Goal: Answer question/provide support: Share knowledge or assist other users

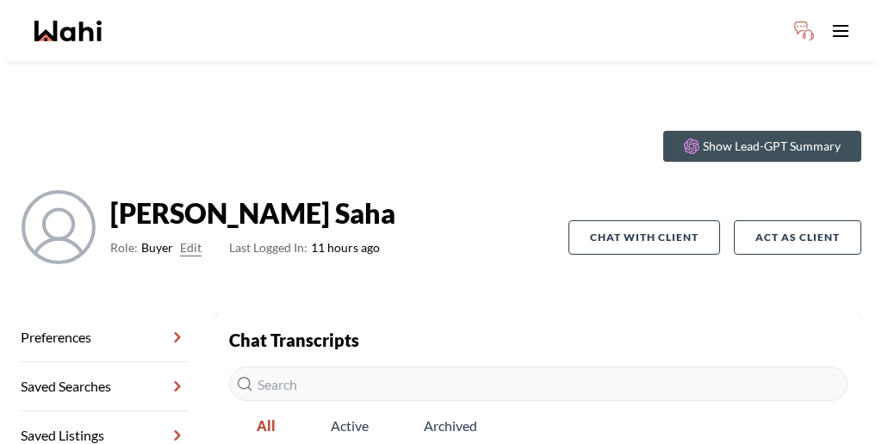
scroll to position [158, 0]
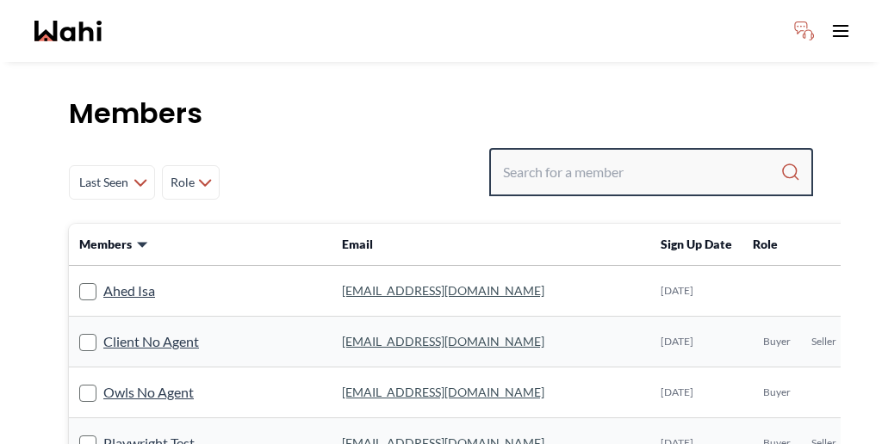
click at [678, 157] on input "Search input" at bounding box center [641, 172] width 277 height 31
paste input "Cheryl Zanetti"
type input "Cheryl Zanetti"
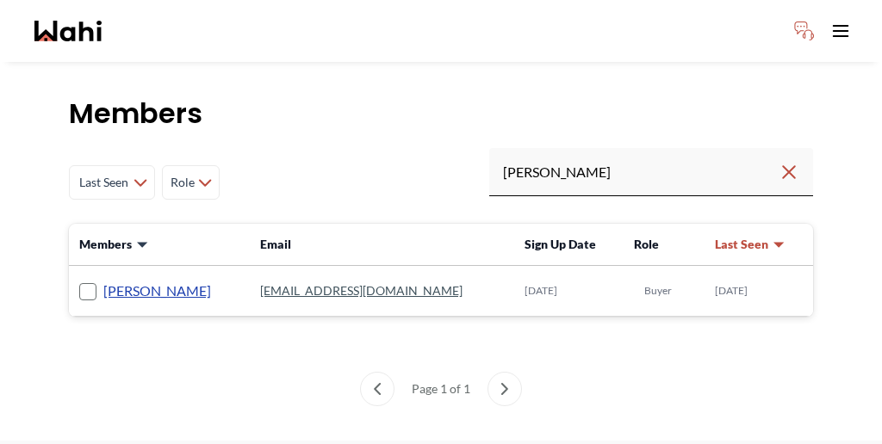
click at [116, 280] on link "Cheryl Zanetti" at bounding box center [157, 291] width 108 height 22
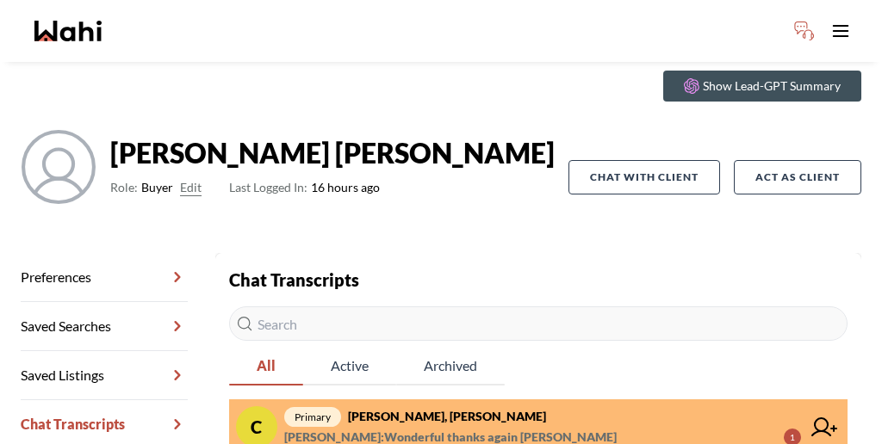
scroll to position [68, 0]
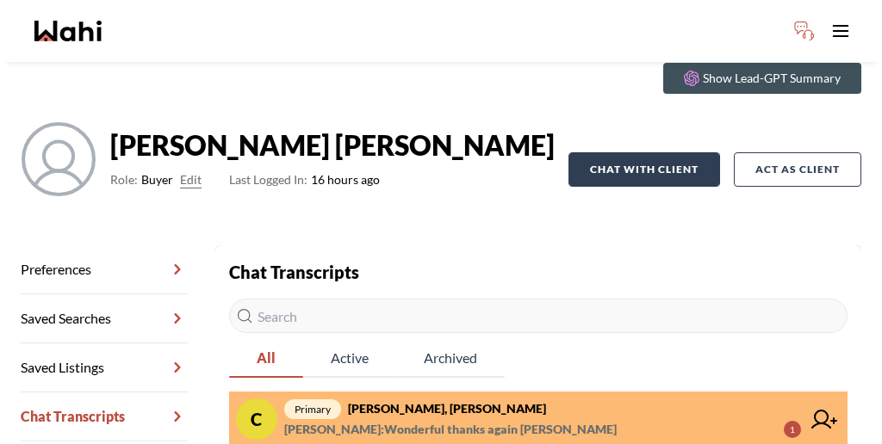
click at [677, 152] on button "Chat with client" at bounding box center [644, 169] width 152 height 34
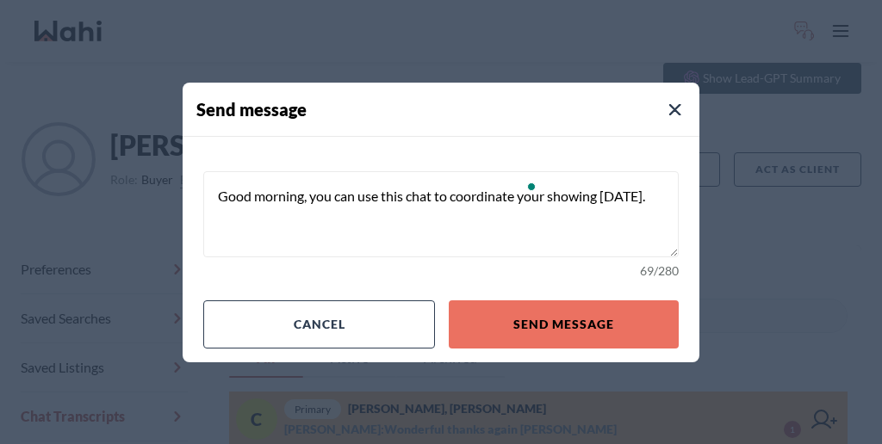
type textarea "Good morning, you can use this chat to coordinate your showing today."
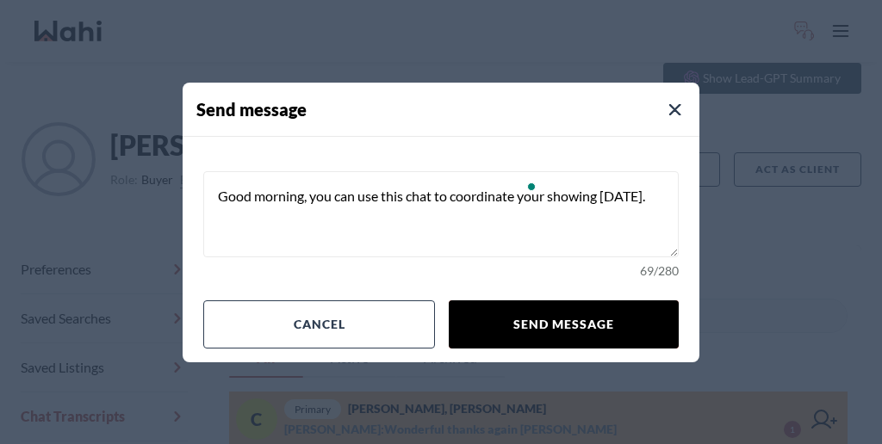
click at [522, 303] on button "Send message" at bounding box center [564, 325] width 230 height 48
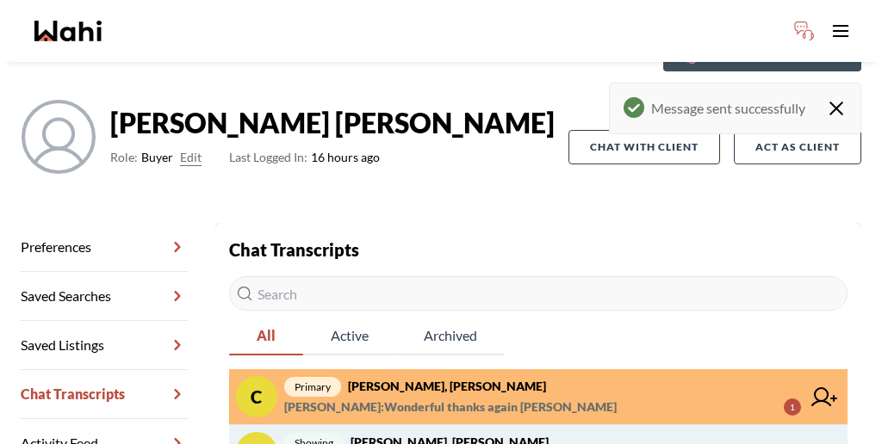
scroll to position [99, 0]
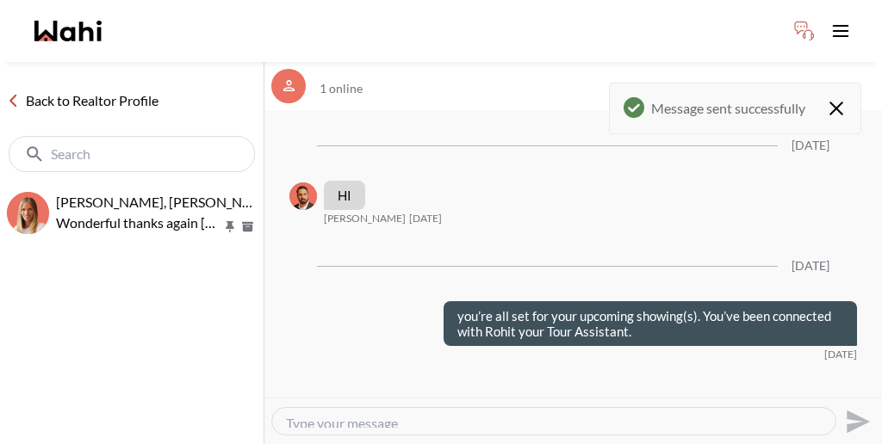
scroll to position [199, 0]
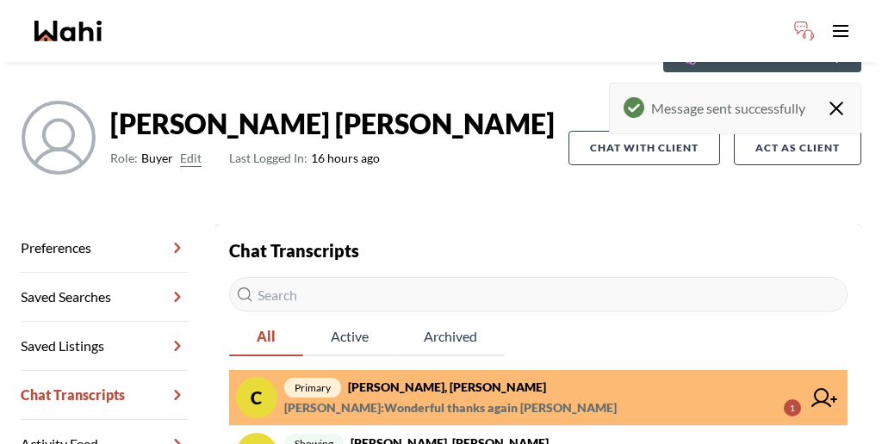
scroll to position [99, 0]
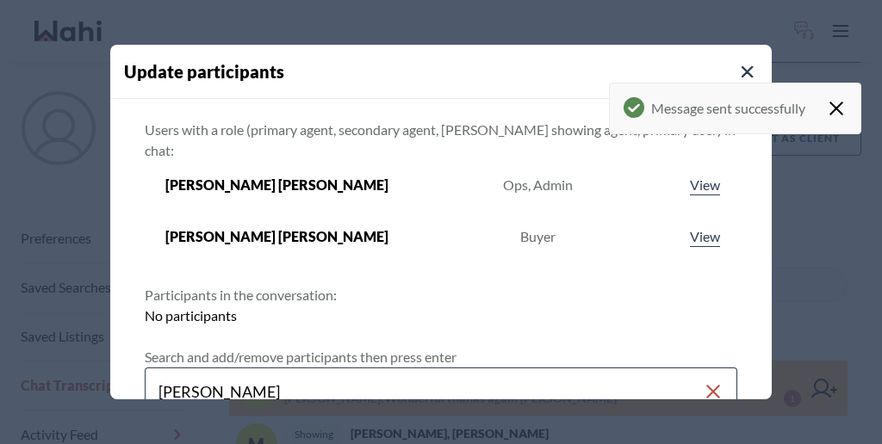
type input "paul sharma"
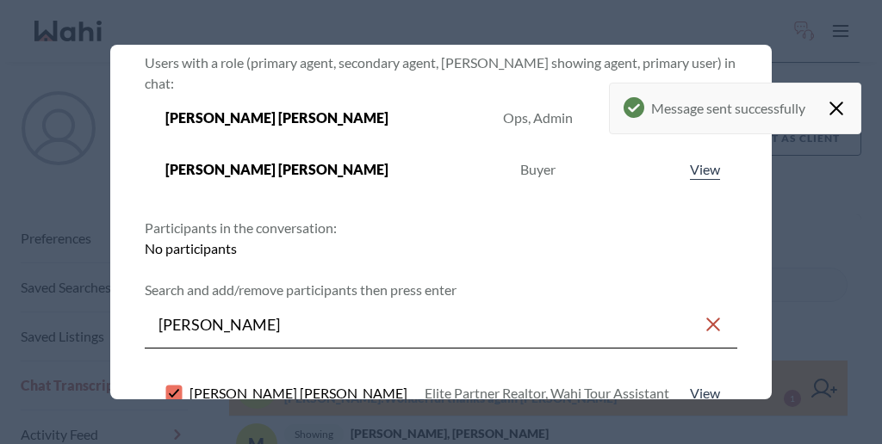
scroll to position [106, 0]
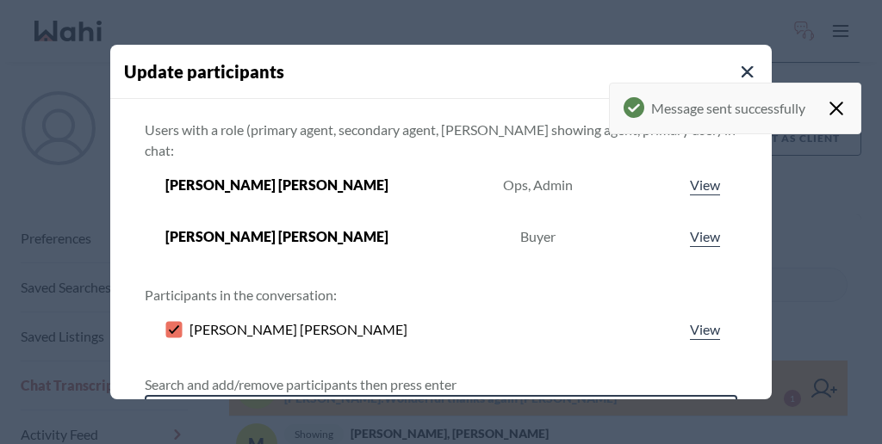
click at [465, 404] on input "Search input" at bounding box center [430, 419] width 545 height 31
type input "michelle ry"
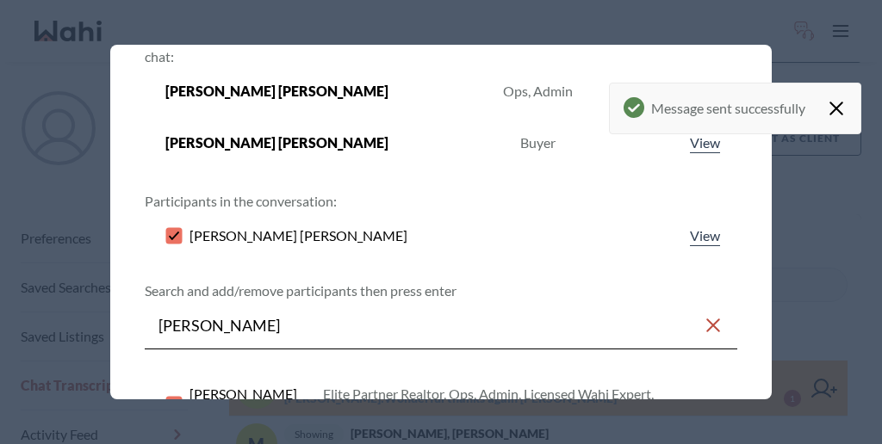
scroll to position [142, 0]
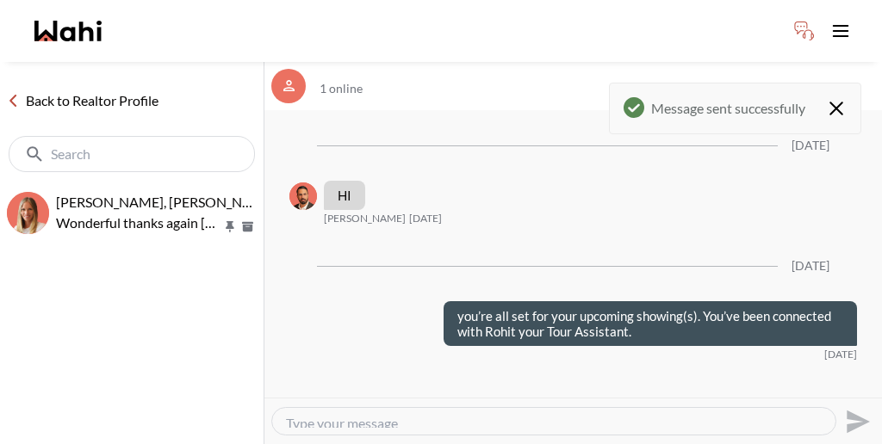
scroll to position [199, 0]
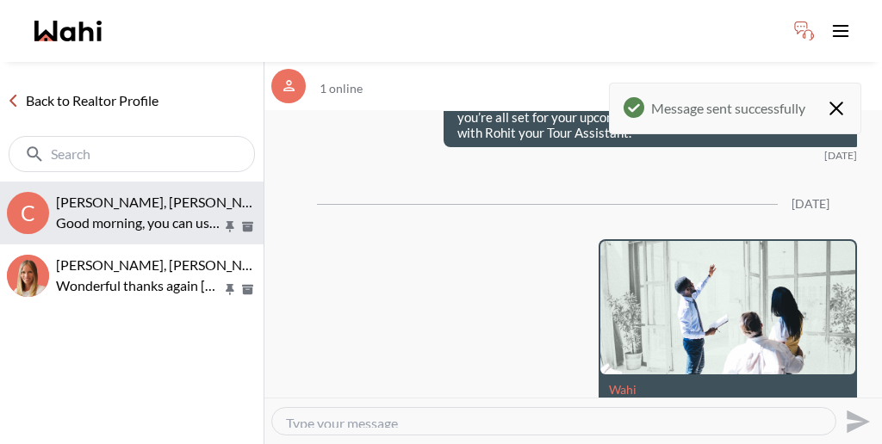
click at [102, 213] on p "Good morning, you can use this chat to coordinate your showing today." at bounding box center [139, 223] width 166 height 21
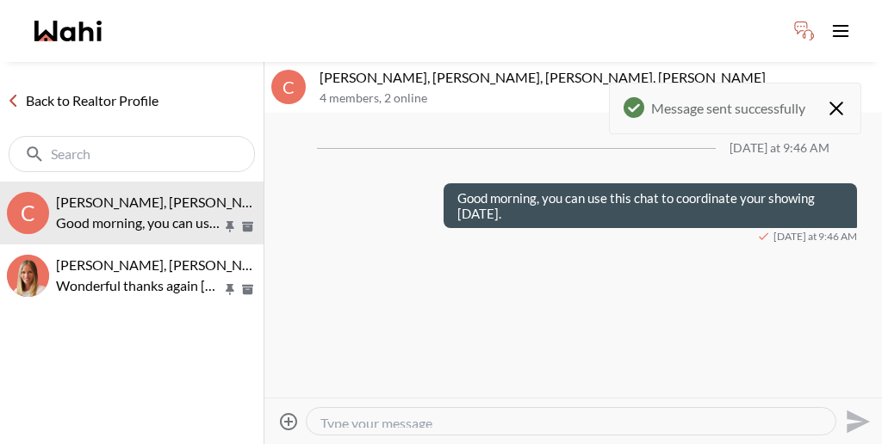
click at [365, 415] on textarea "Type your message" at bounding box center [570, 421] width 501 height 13
paste textarea "wahi.com/ca/en/learning-centre/real-estate-101/buy/home-showing-checklist"
type textarea "wahi.com/ca/en/learning-centre/real-estate-101/buy/home-showing-checklist"
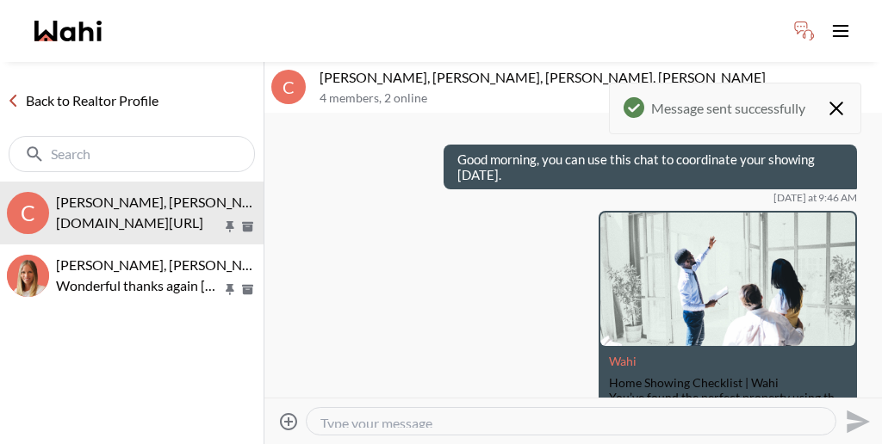
scroll to position [39, 0]
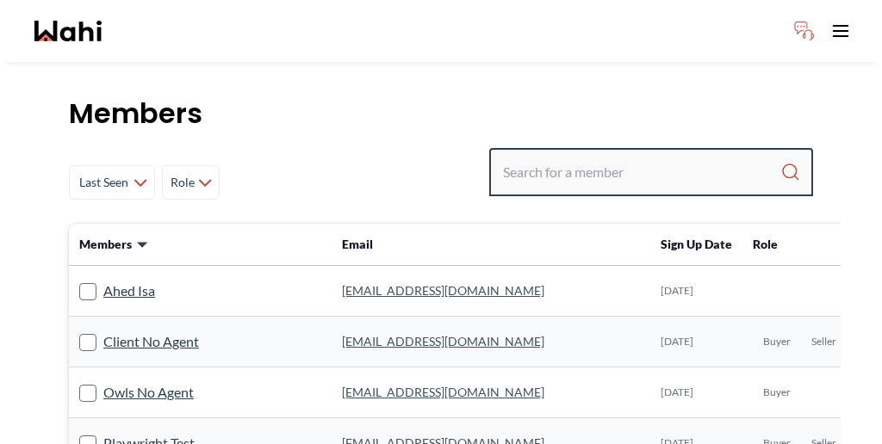
click at [644, 157] on input "Search input" at bounding box center [641, 172] width 277 height 31
paste input "Sunil Murali"
type input "Sunil Murali"
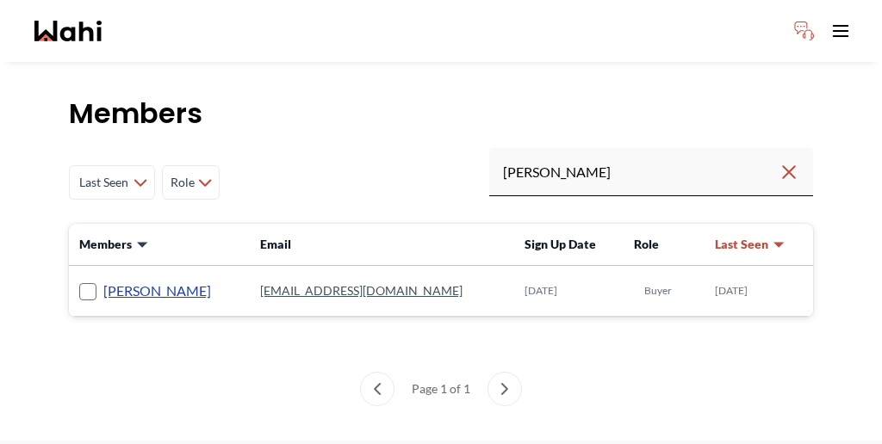
click at [103, 280] on link "Sunil Murali" at bounding box center [157, 291] width 108 height 22
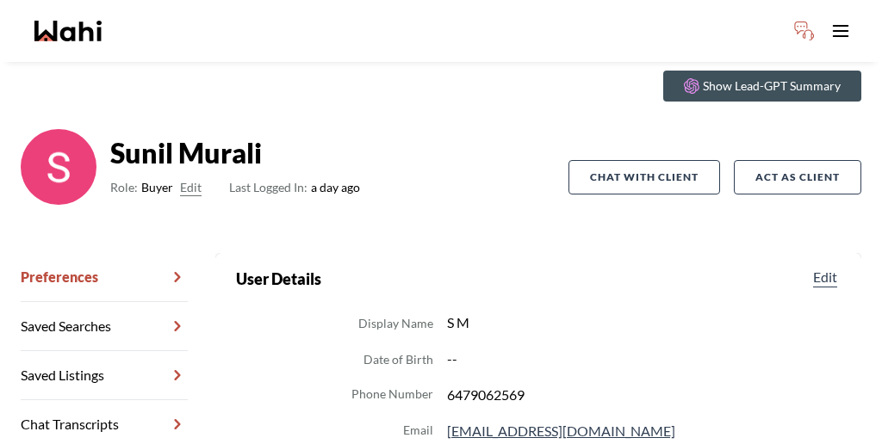
scroll to position [65, 0]
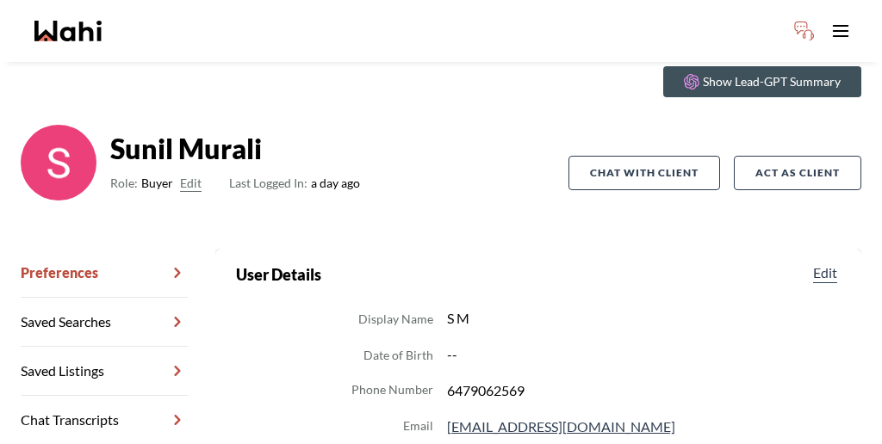
click at [113, 396] on link "Chat Transcripts" at bounding box center [104, 420] width 167 height 49
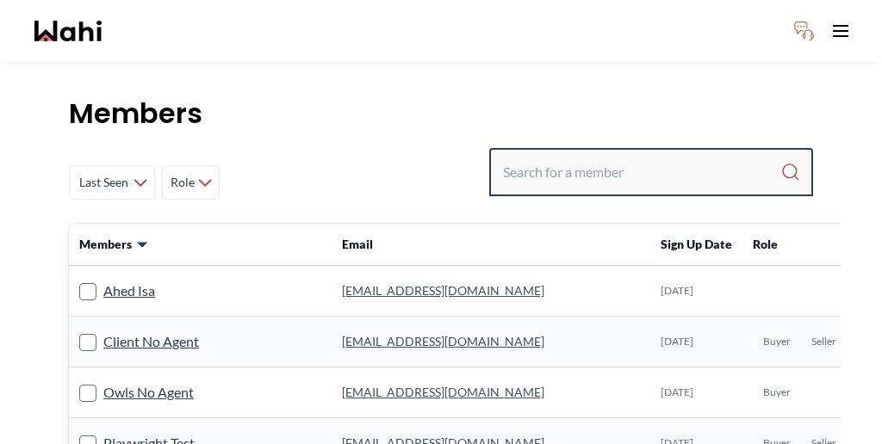
click at [634, 157] on input "Search input" at bounding box center [641, 172] width 277 height 31
type input "[PERSON_NAME]"
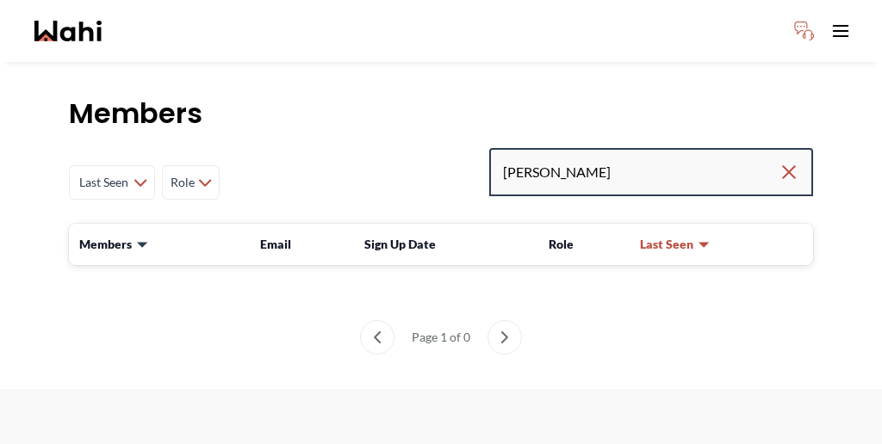
click at [598, 157] on input "[PERSON_NAME]" at bounding box center [641, 172] width 276 height 31
drag, startPoint x: 667, startPoint y: 131, endPoint x: 520, endPoint y: 131, distance: 147.2
click at [520, 148] on div "Last Seen Less day than 1 day ago 1 day ago - 3 days ago 3 days ago - 1 week ag…" at bounding box center [441, 182] width 744 height 69
paste input "jala2k17@gmail.com"
type input "jala2k17@gmail.com"
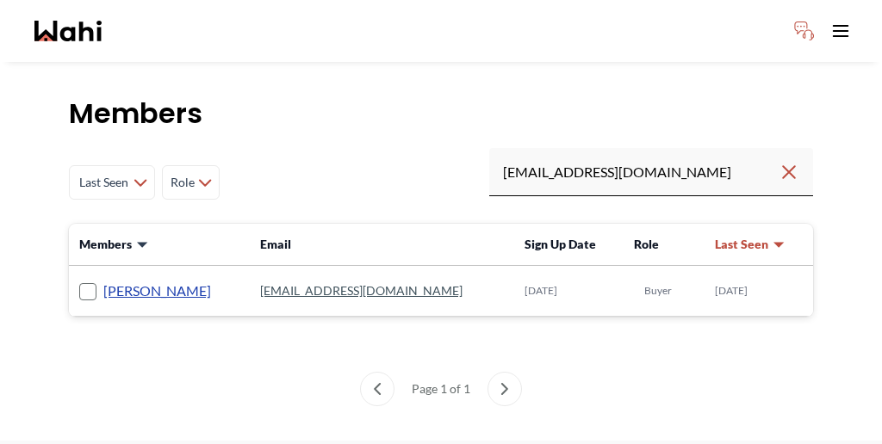
click at [121, 280] on link "Jason Brown" at bounding box center [157, 291] width 108 height 22
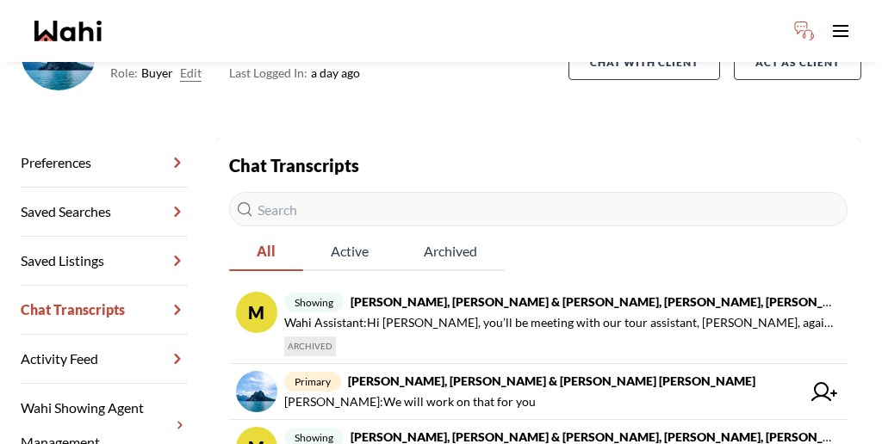
scroll to position [176, 0]
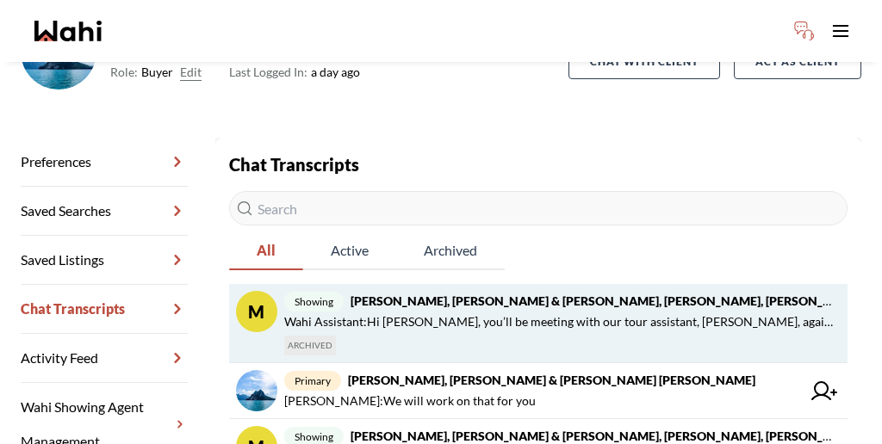
click at [453, 291] on div "showing Jason Brown, Jason & Lauryn Vaz-Brown, Rohit, Michelle Wahi Assistant :…" at bounding box center [558, 323] width 549 height 65
